Goal: Information Seeking & Learning: Obtain resource

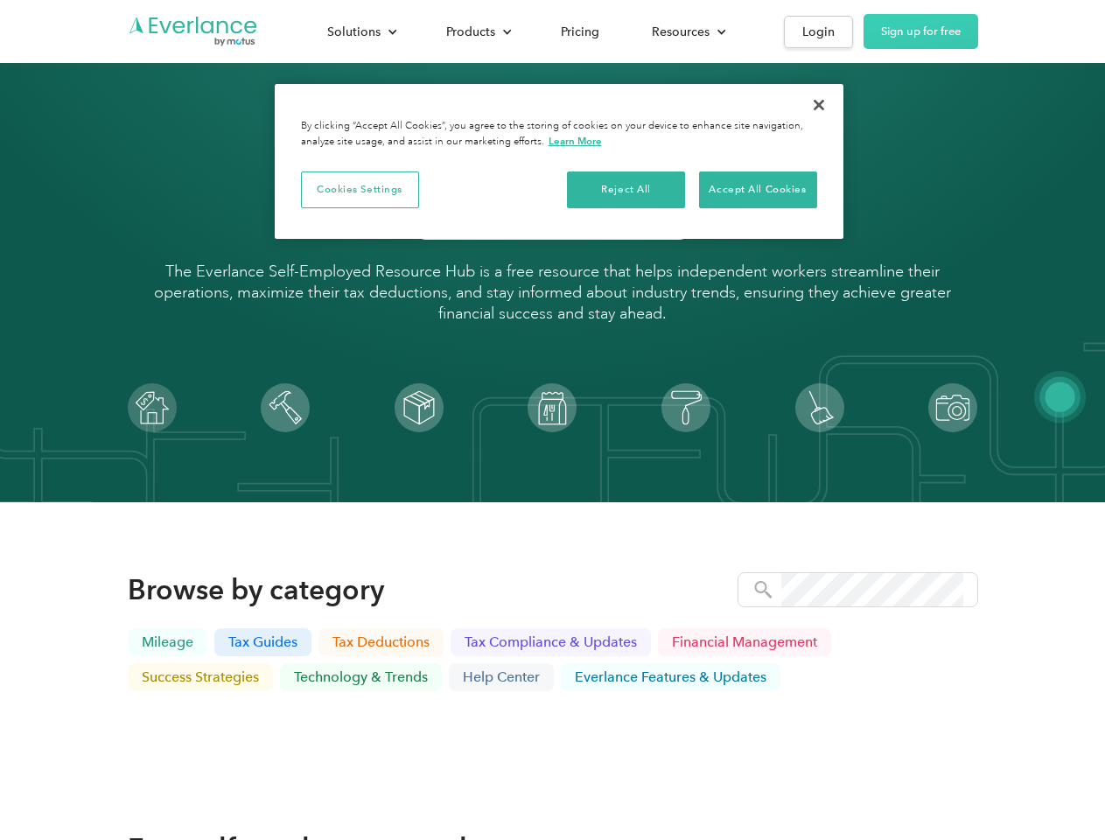
click at [552, 420] on img at bounding box center [552, 407] width 49 height 49
click at [361, 31] on div "Solutions" at bounding box center [353, 32] width 53 height 22
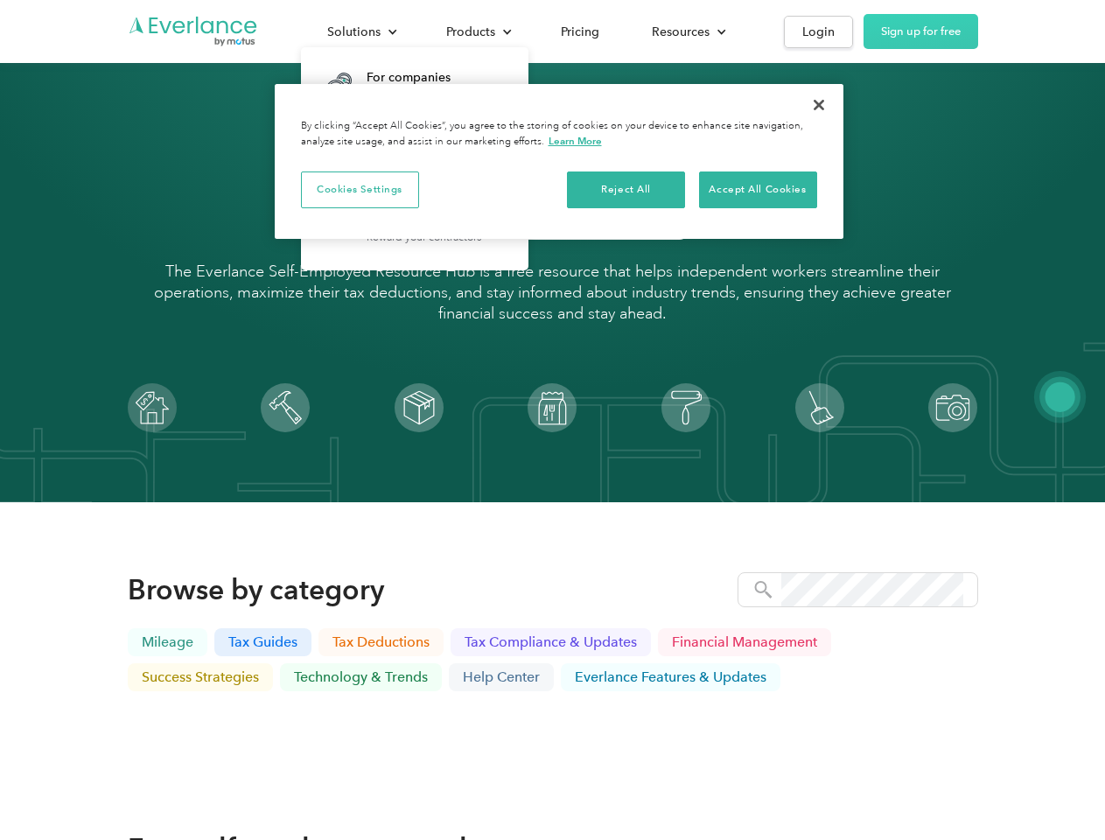
click at [477, 31] on div "Products" at bounding box center [470, 32] width 49 height 22
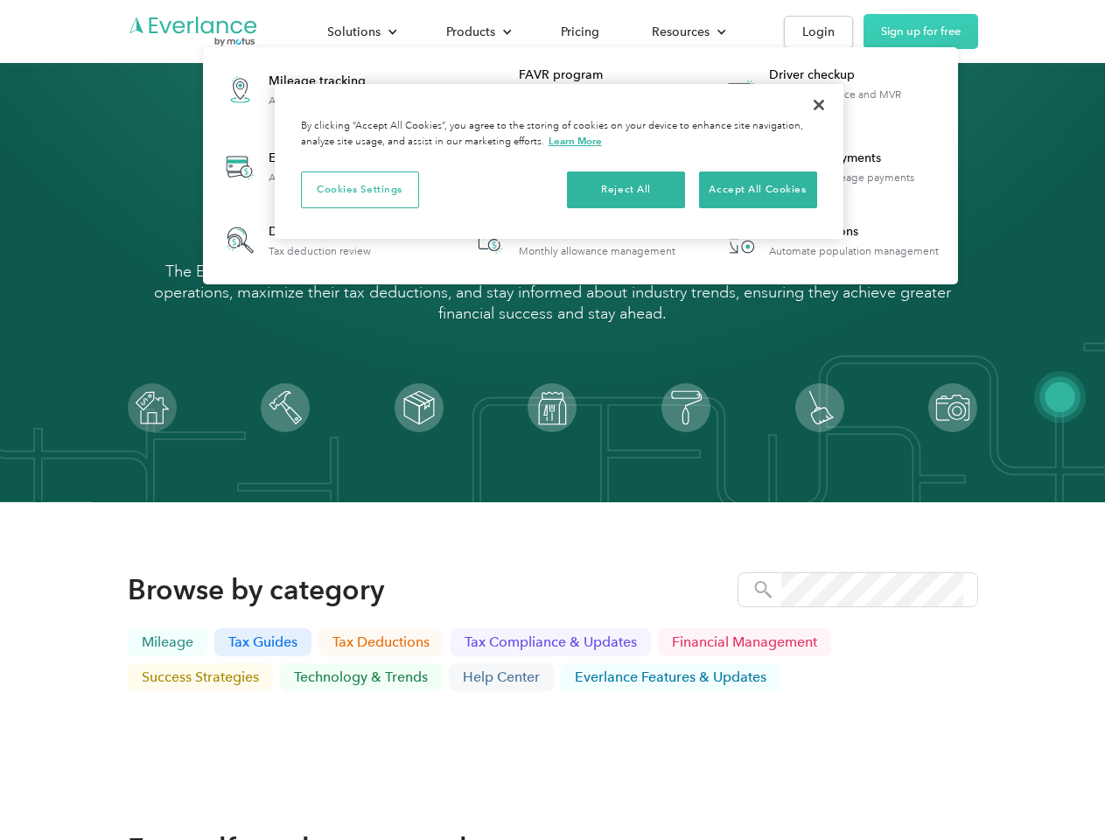
click at [687, 31] on div "Resources" at bounding box center [681, 32] width 58 height 22
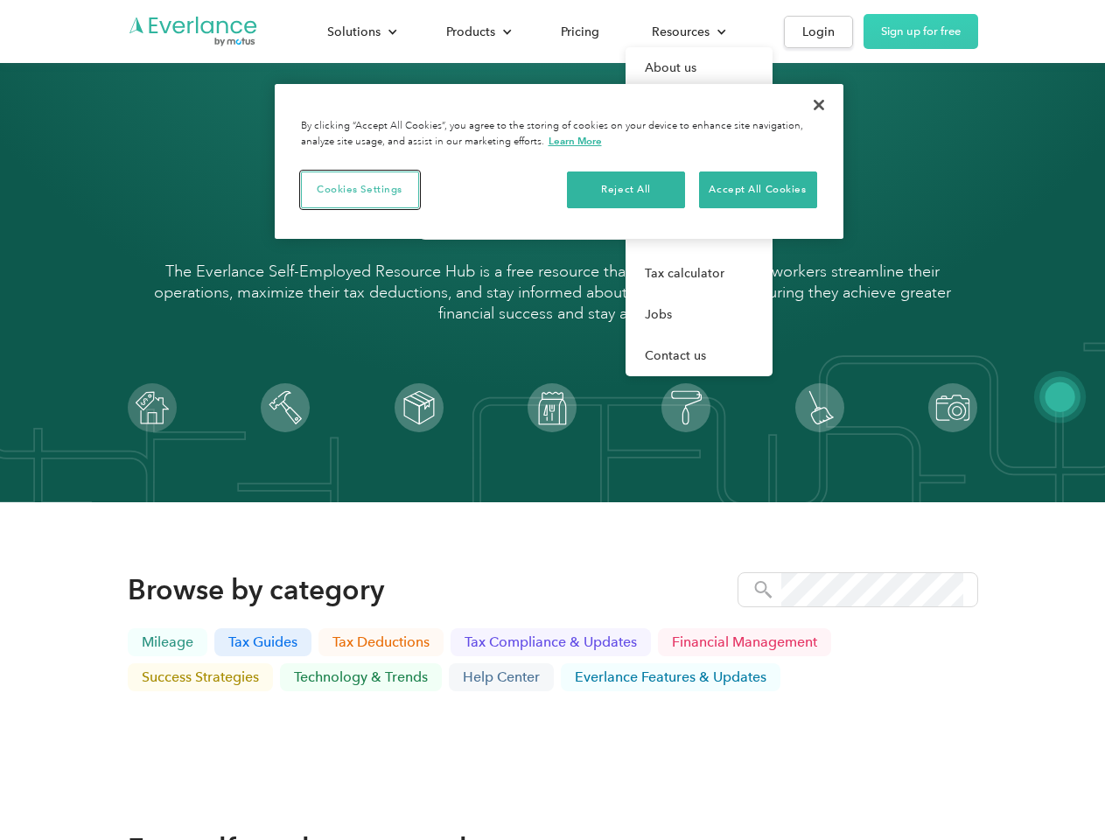
click at [360, 189] on button "Cookies Settings" at bounding box center [360, 189] width 118 height 37
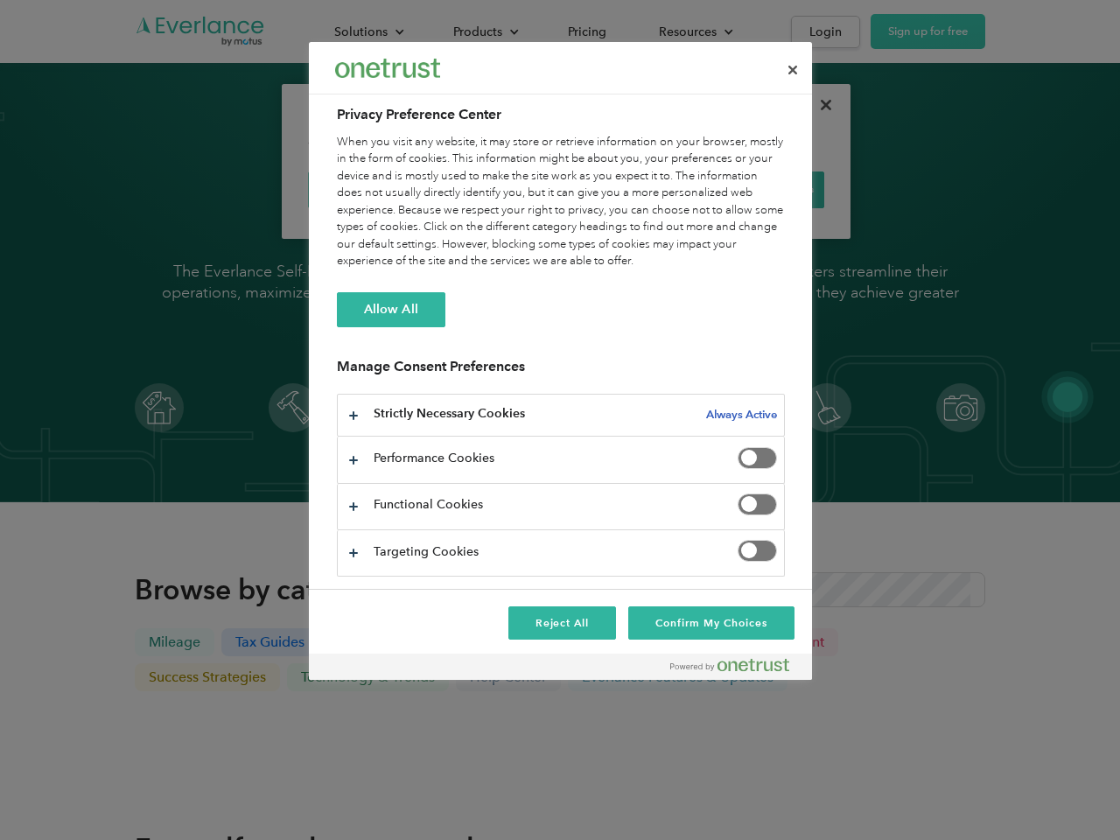
click at [626, 189] on div "When you visit any website, it may store or retrieve information on your browse…" at bounding box center [561, 202] width 448 height 136
click at [758, 189] on div "When you visit any website, it may store or retrieve information on your browse…" at bounding box center [561, 202] width 448 height 136
click at [819, 105] on div at bounding box center [560, 420] width 1120 height 840
